Goal: Information Seeking & Learning: Learn about a topic

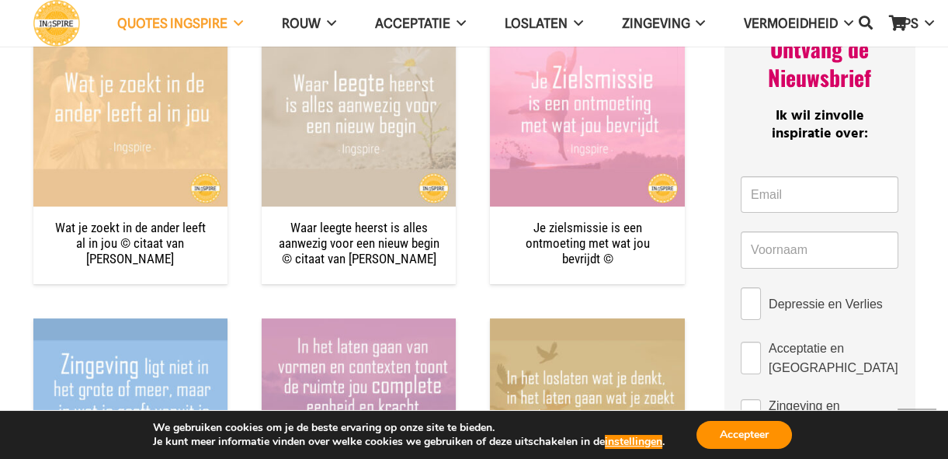
scroll to position [776, 0]
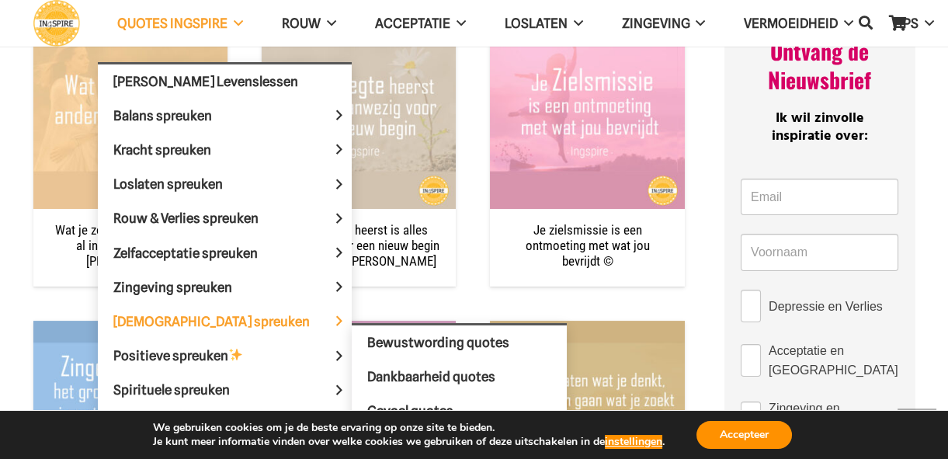
click at [166, 323] on span "[DEMOGRAPHIC_DATA] spreuken" at bounding box center [224, 321] width 223 height 16
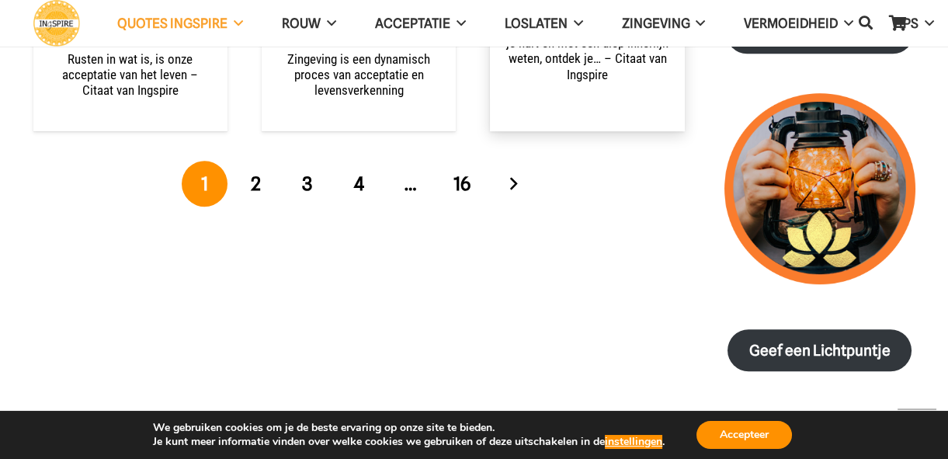
scroll to position [1905, 0]
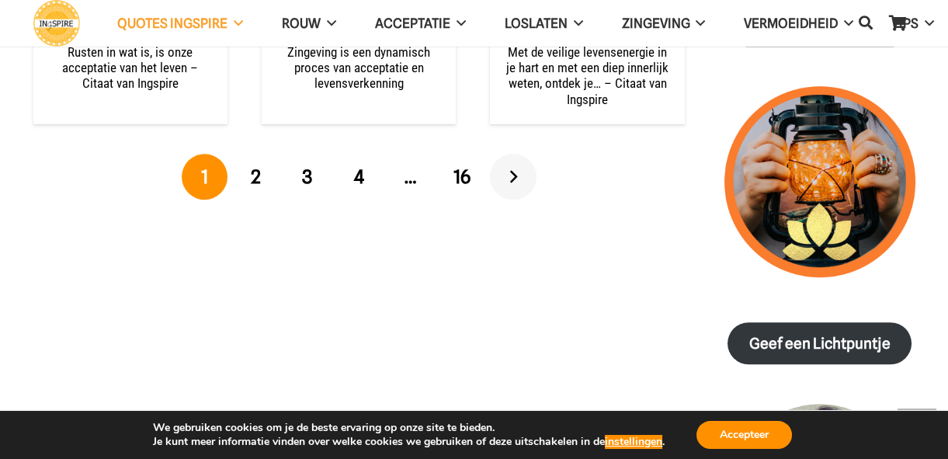
click at [504, 176] on link "Volgende" at bounding box center [513, 177] width 47 height 47
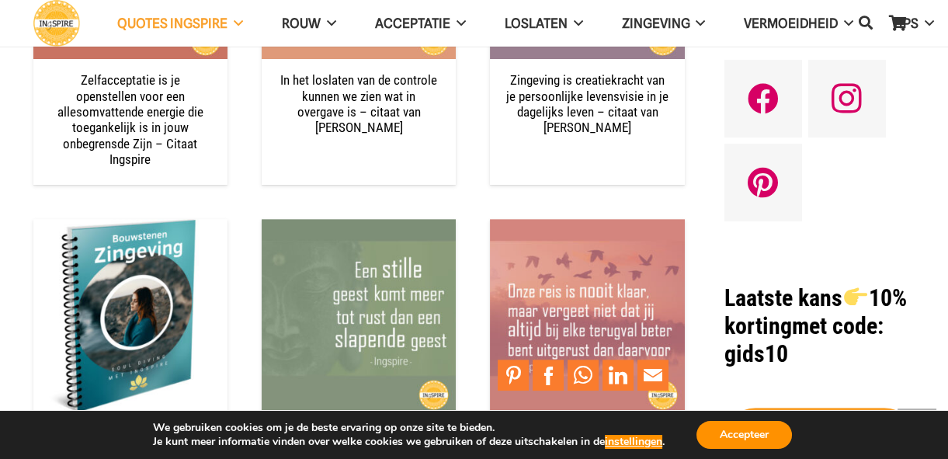
scroll to position [1270, 0]
